Goal: Task Accomplishment & Management: Manage account settings

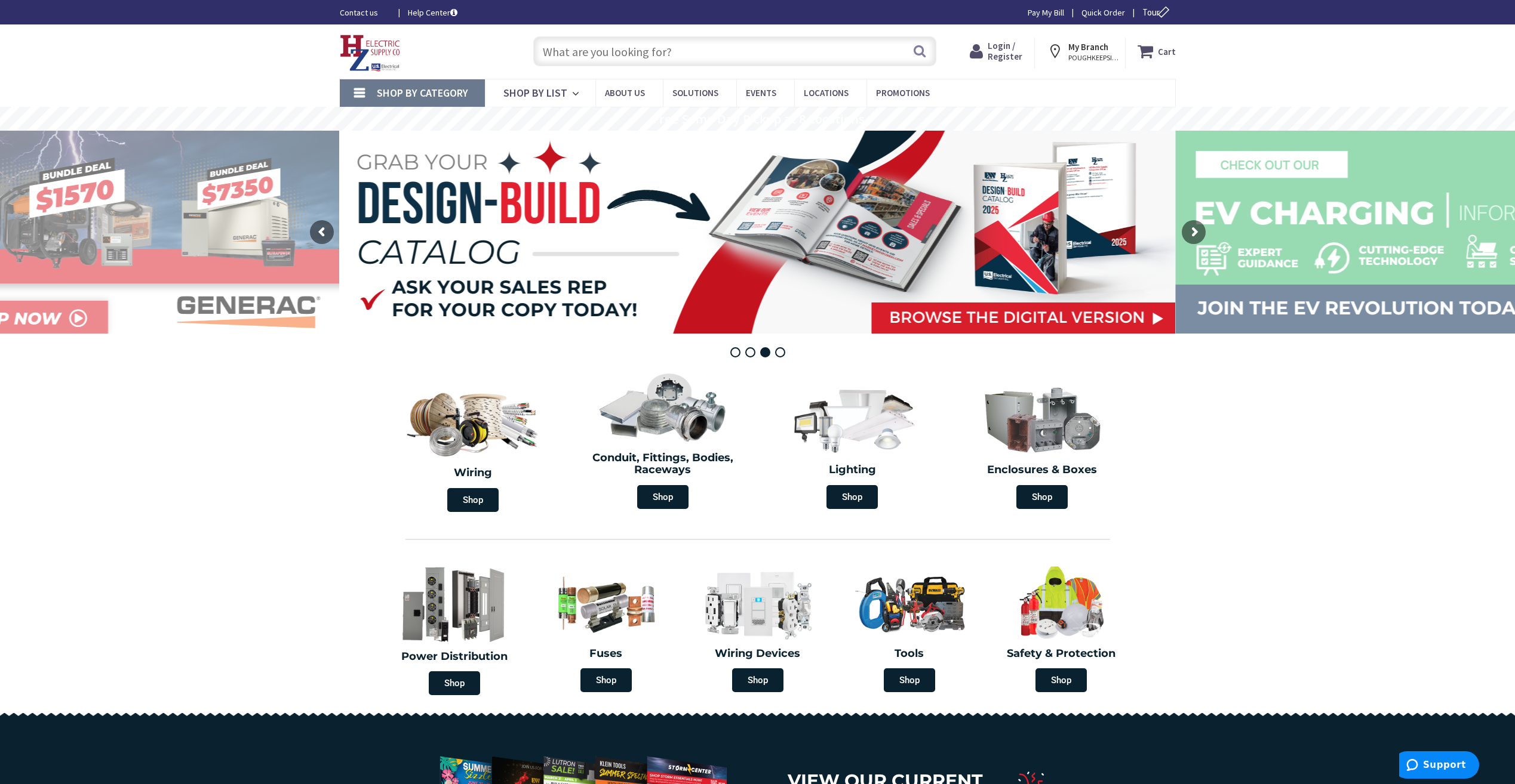
click at [1017, 51] on span "Login / Register" at bounding box center [1004, 51] width 35 height 22
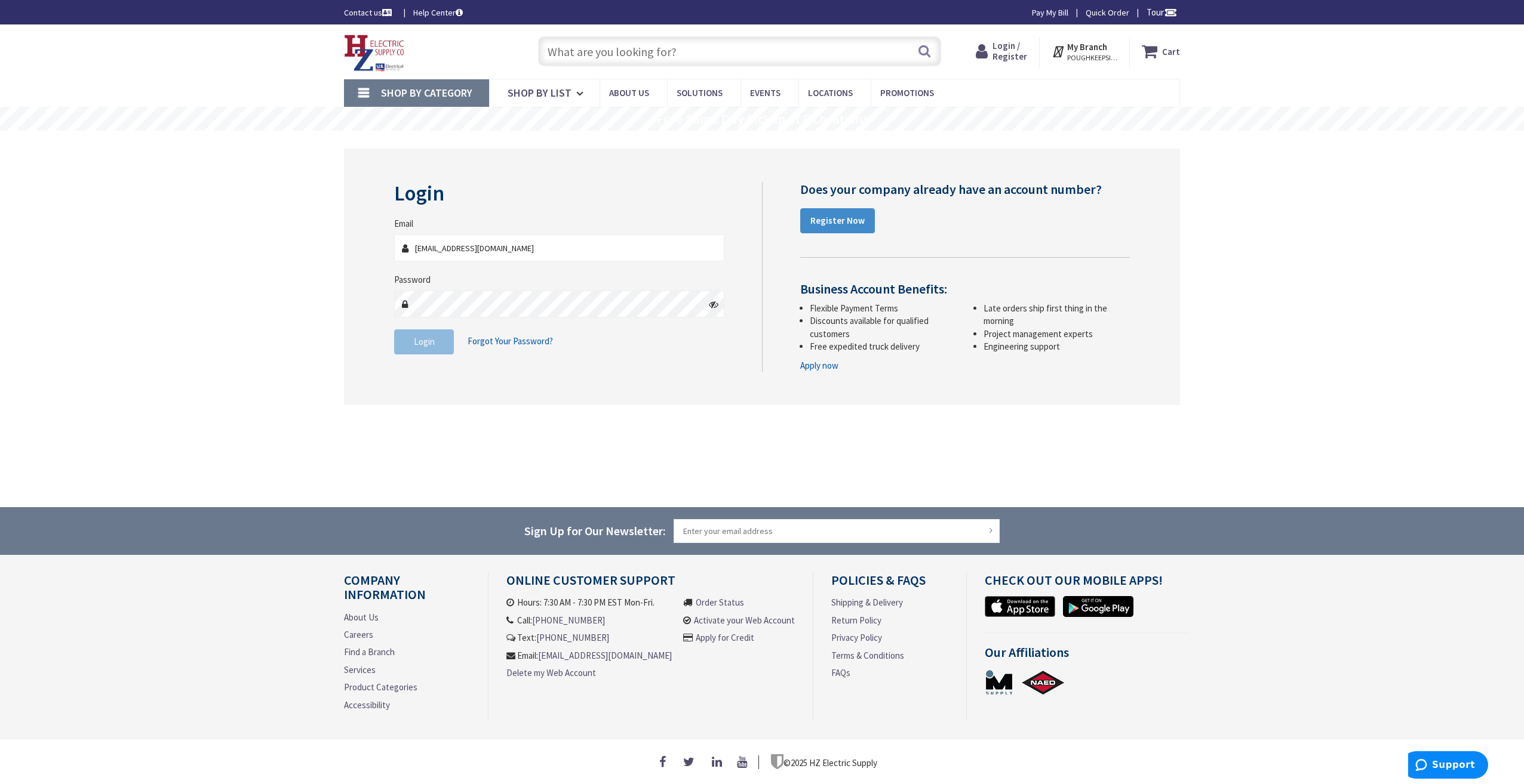
type input "[EMAIL_ADDRESS][DOMAIN_NAME]"
click at [421, 347] on span "Login" at bounding box center [423, 341] width 21 height 12
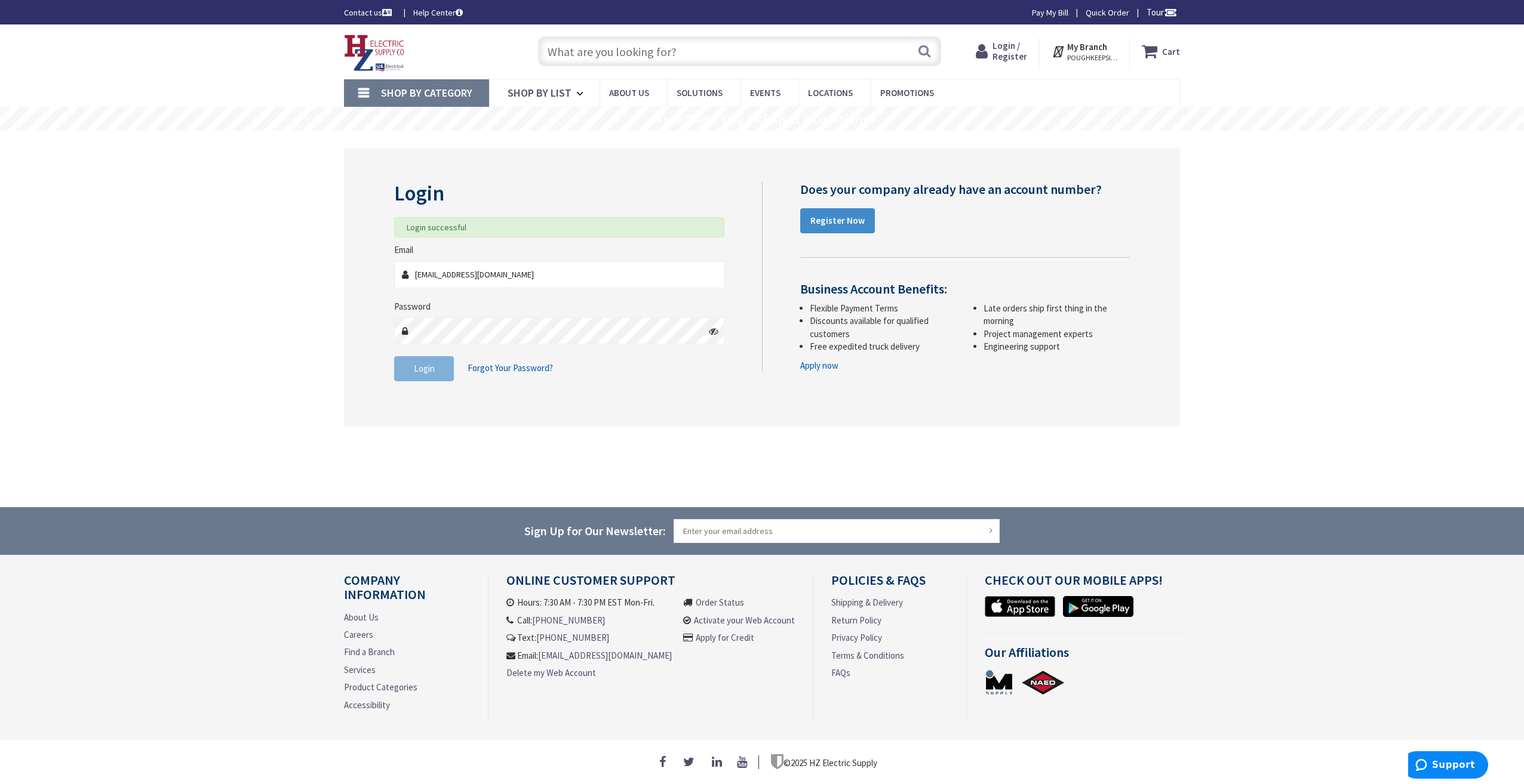
click at [572, 52] on input "text" at bounding box center [739, 51] width 403 height 29
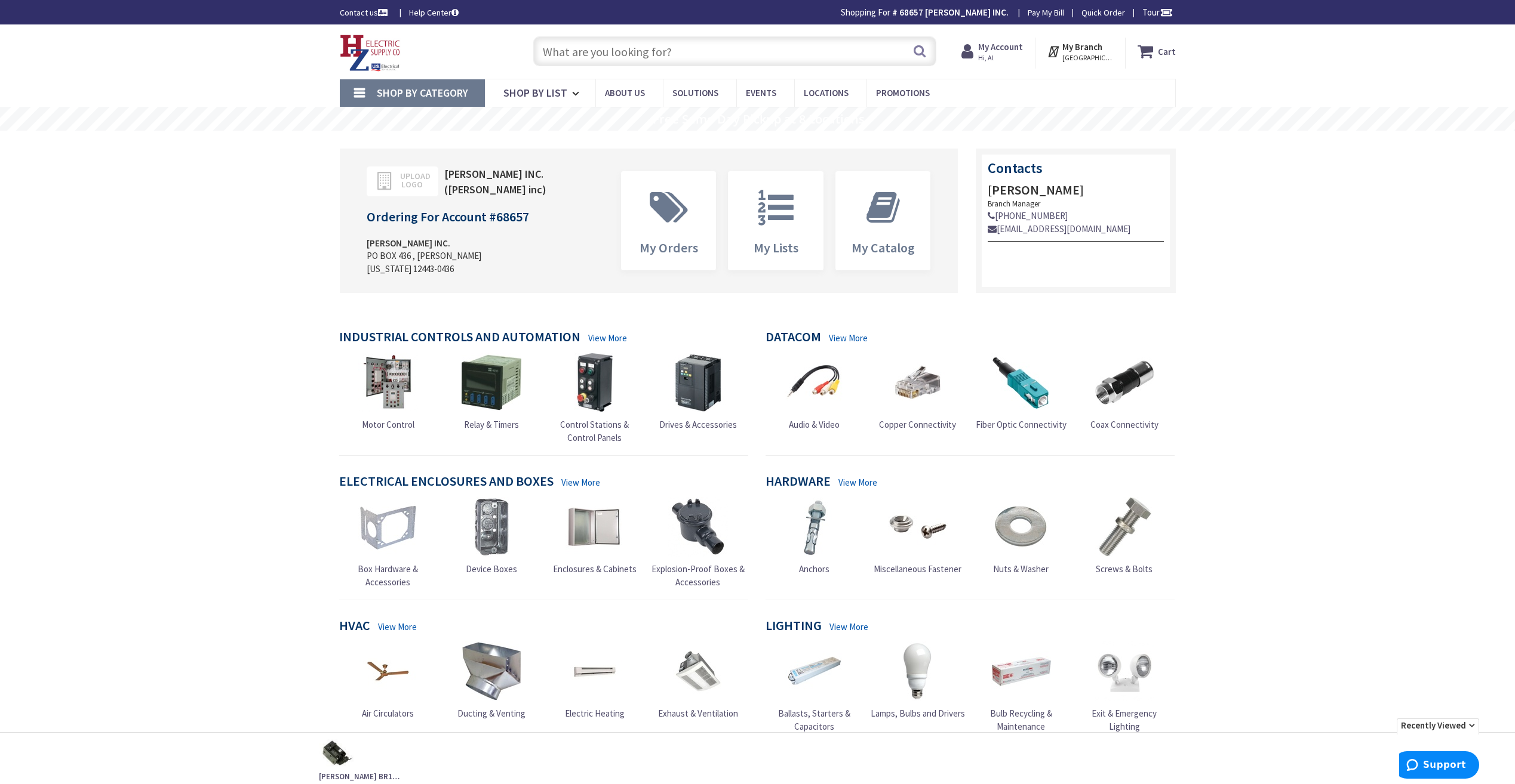
click at [559, 53] on input "text" at bounding box center [734, 51] width 403 height 29
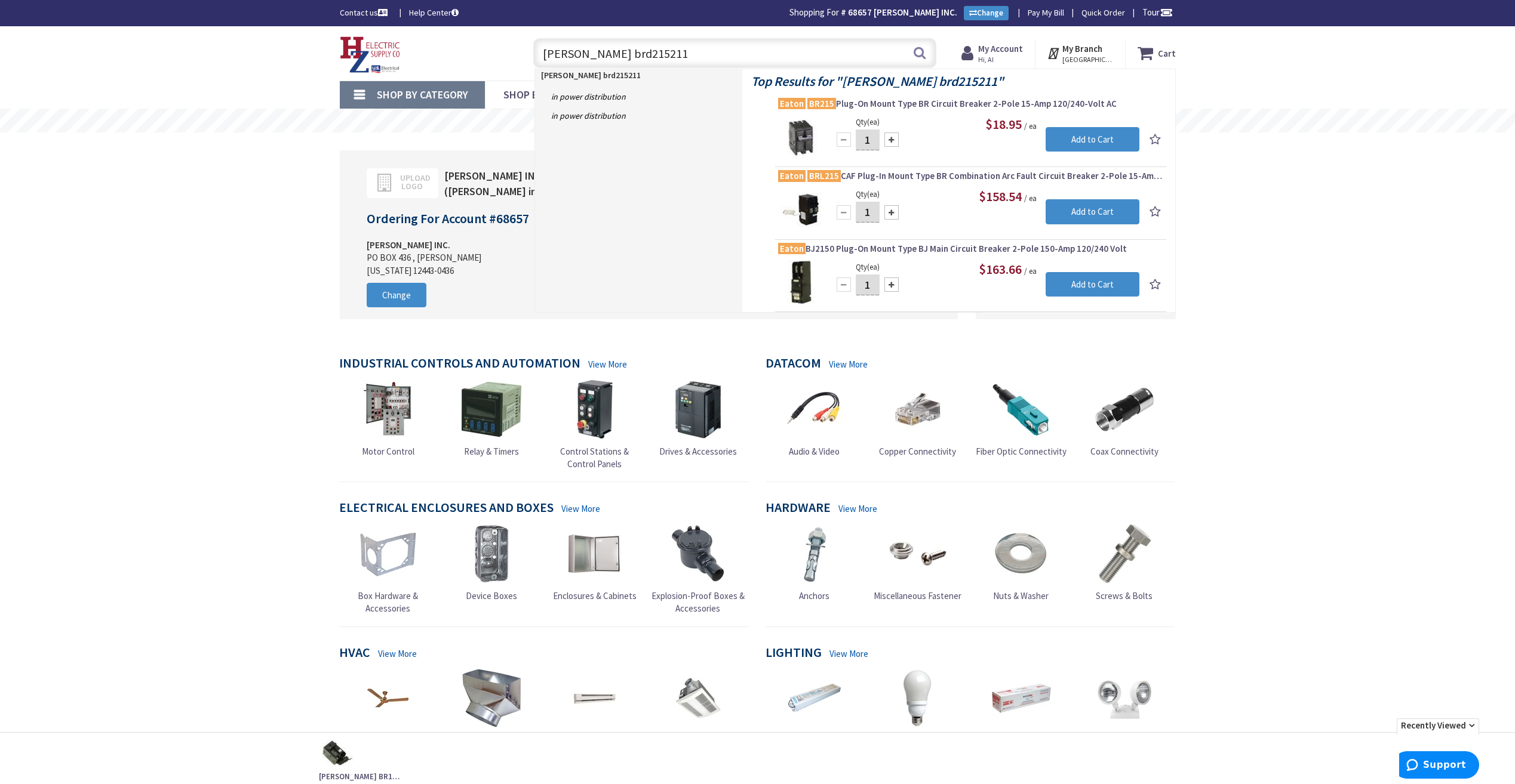
type input "Eaton brd2152115"
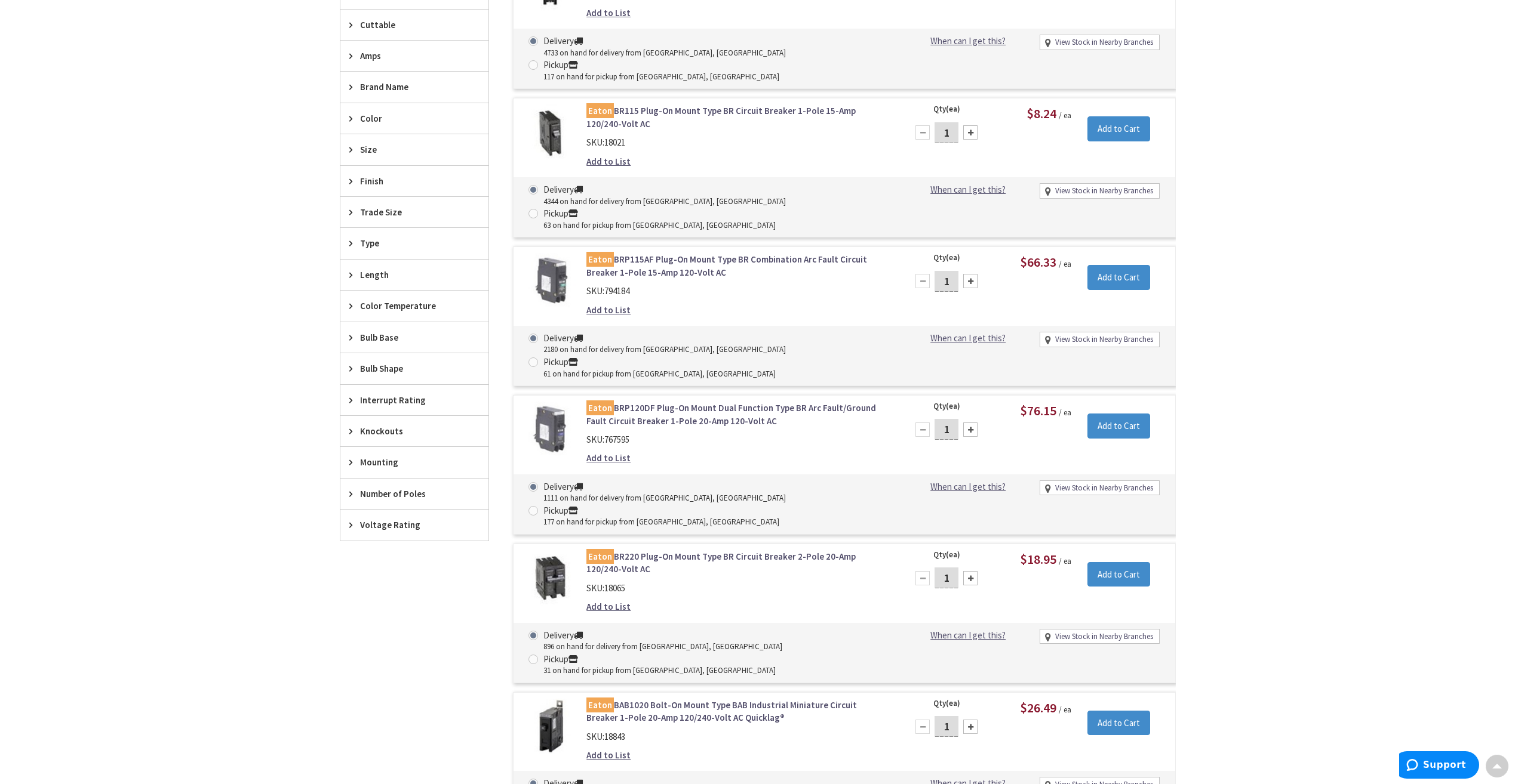
scroll to position [38, 0]
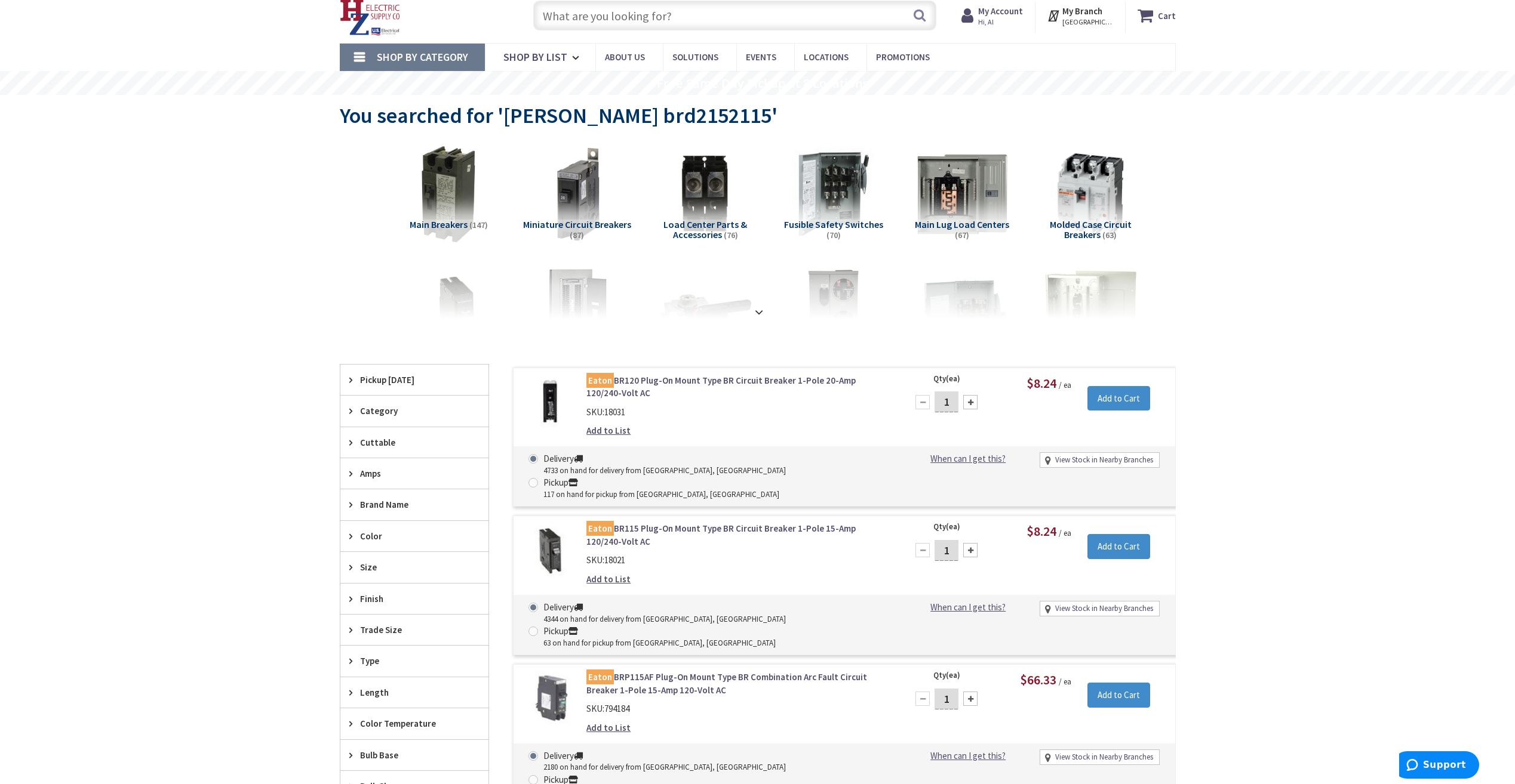
click at [1017, 9] on strong "My Account" at bounding box center [1000, 11] width 45 height 12
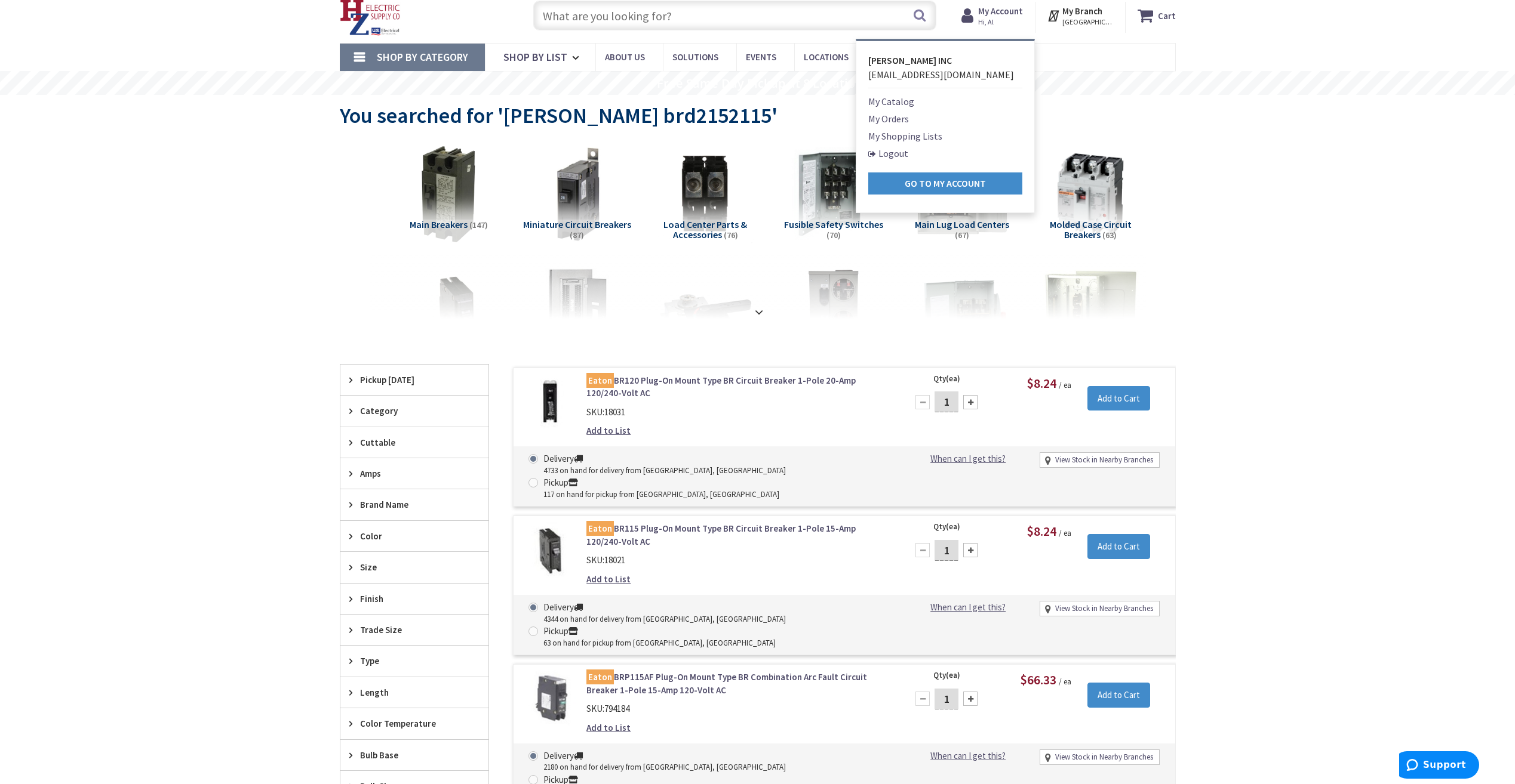
click at [897, 154] on link "Logout" at bounding box center [888, 154] width 40 height 14
